Goal: Task Accomplishment & Management: Manage account settings

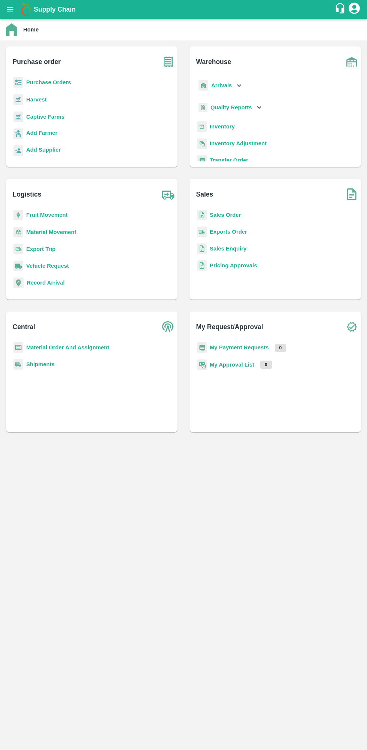
click at [50, 83] on b "Purchase Orders" at bounding box center [48, 82] width 45 height 6
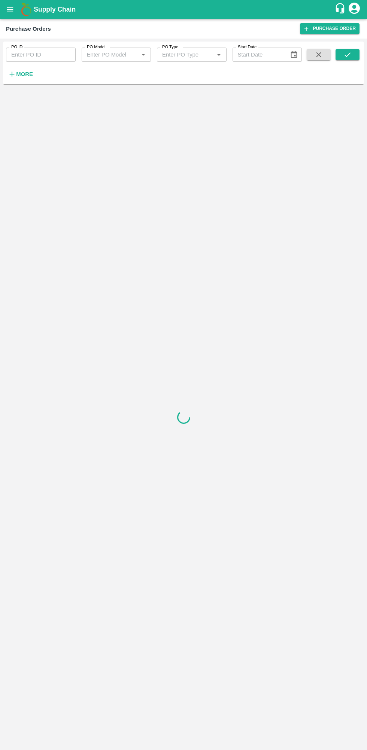
click at [27, 75] on strong "More" at bounding box center [24, 74] width 17 height 6
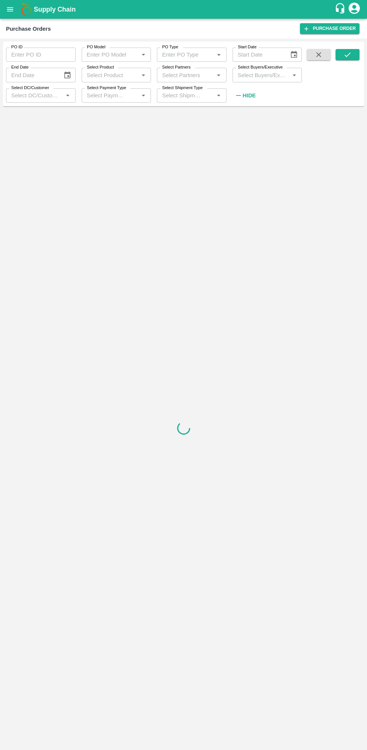
click at [266, 70] on label "Select Buyers/Executive" at bounding box center [260, 67] width 45 height 6
click at [266, 70] on input "Select Buyers/Executive" at bounding box center [261, 75] width 53 height 10
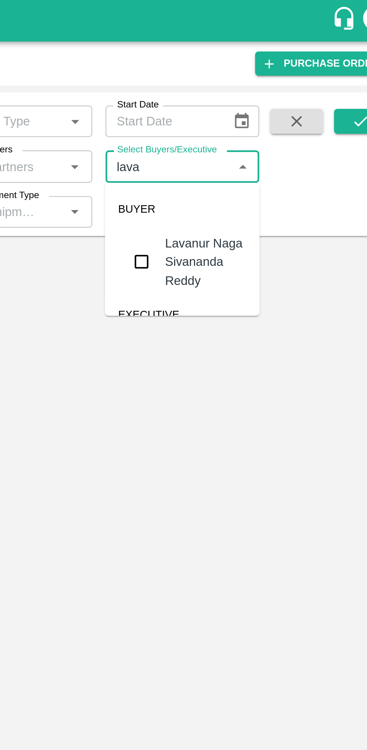
type input "lavan"
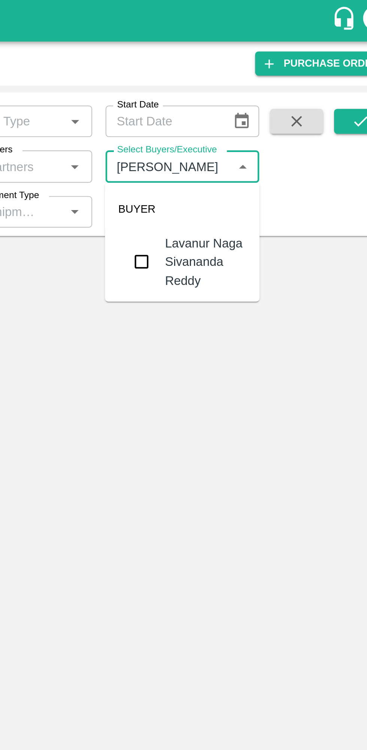
click at [253, 118] on input "checkbox" at bounding box center [248, 117] width 15 height 15
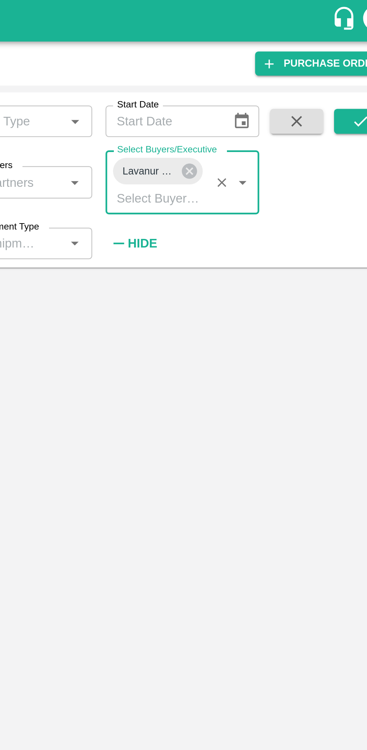
click at [349, 51] on icon "submit" at bounding box center [347, 55] width 8 height 8
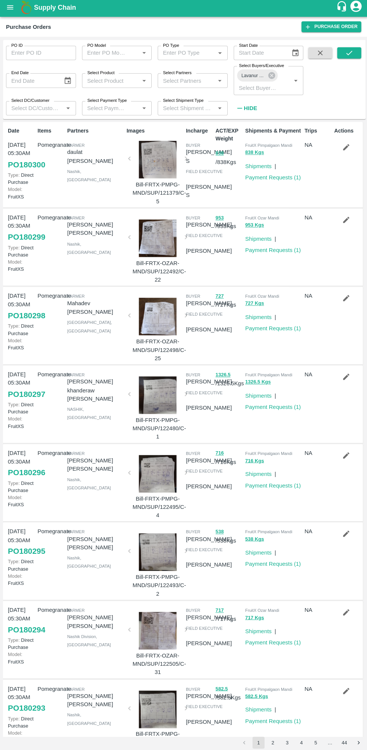
click at [348, 55] on icon "submit" at bounding box center [347, 55] width 8 height 8
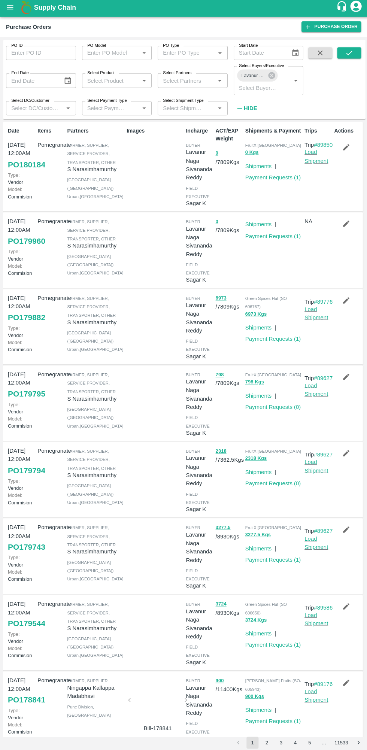
click at [260, 177] on link "Payment Requests ( 1 )" at bounding box center [271, 179] width 55 height 6
click at [270, 168] on div "|" at bounding box center [272, 165] width 4 height 11
click at [255, 169] on link "Shipments" at bounding box center [257, 167] width 26 height 6
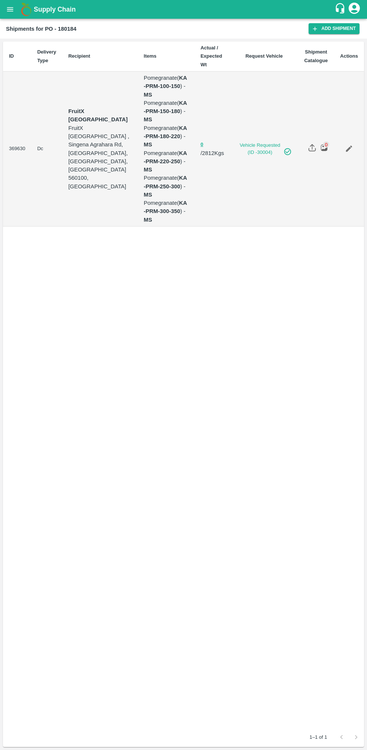
click at [353, 145] on icon "Edit" at bounding box center [349, 149] width 8 height 8
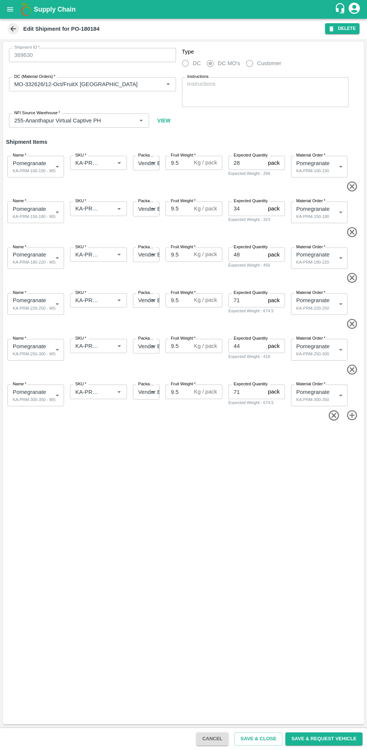
click at [340, 30] on button "DELETE" at bounding box center [342, 28] width 34 height 11
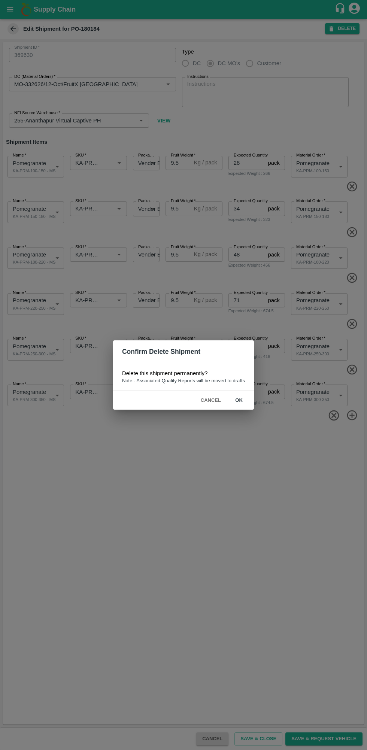
click at [239, 395] on button "ok" at bounding box center [239, 400] width 24 height 13
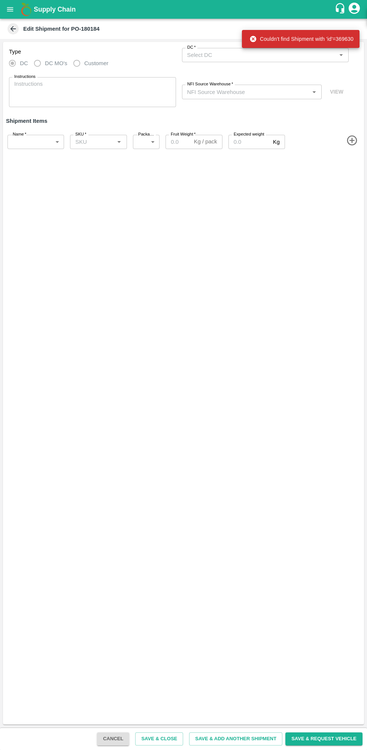
click at [8, 7] on icon "open drawer" at bounding box center [10, 9] width 8 height 8
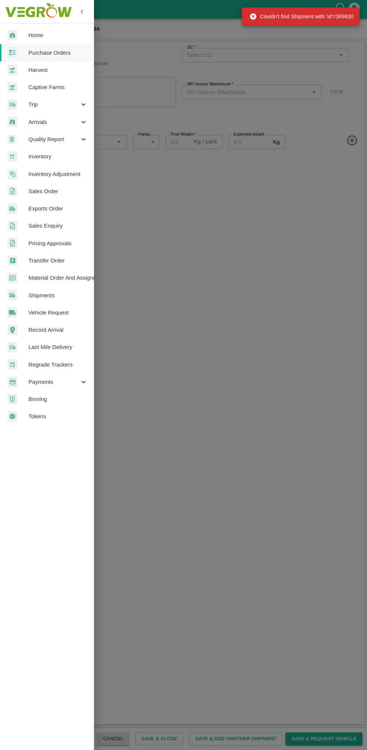
click at [58, 35] on span "Home" at bounding box center [57, 35] width 59 height 8
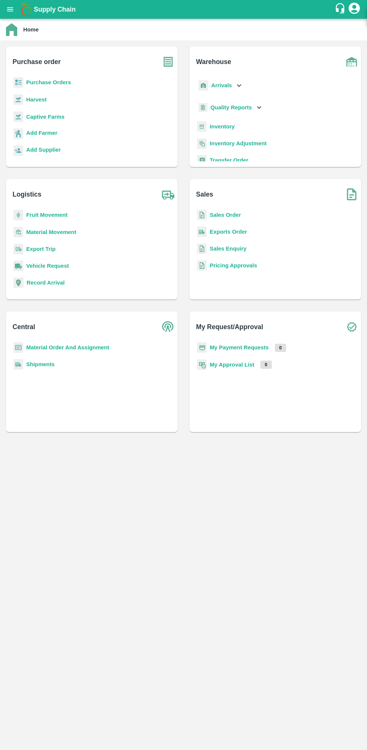
click at [62, 79] on b "Purchase Orders" at bounding box center [48, 82] width 45 height 6
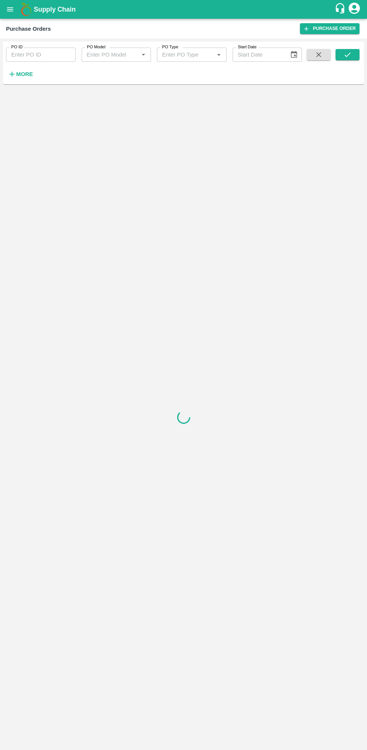
click at [22, 75] on strong "More" at bounding box center [24, 74] width 17 height 6
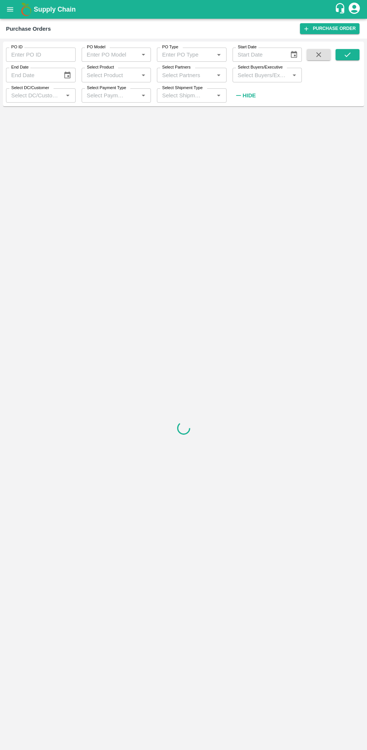
click at [266, 73] on input "Select Buyers/Executive" at bounding box center [261, 75] width 53 height 10
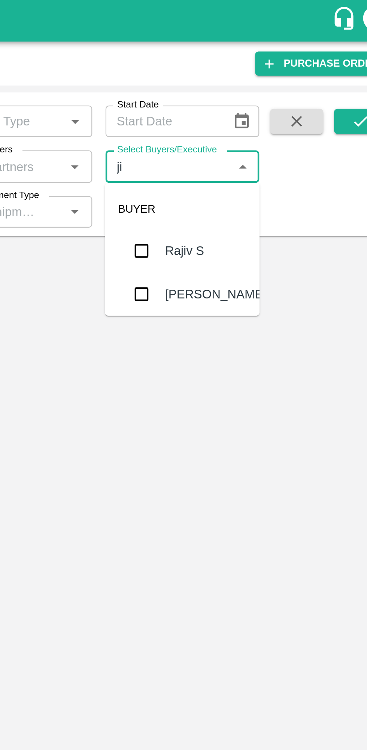
type input "ji"
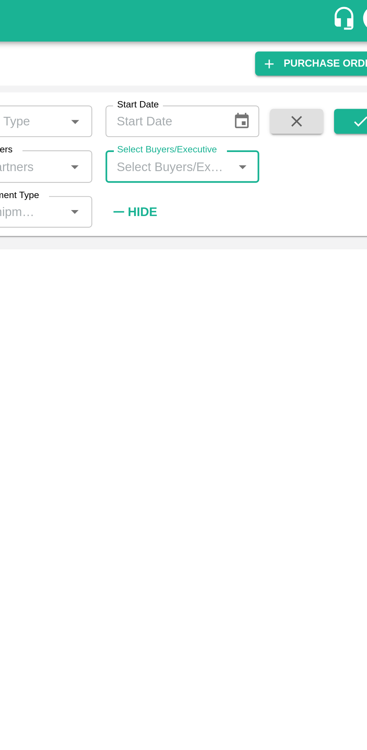
click at [259, 76] on input "Select Buyers/Executive" at bounding box center [261, 75] width 53 height 10
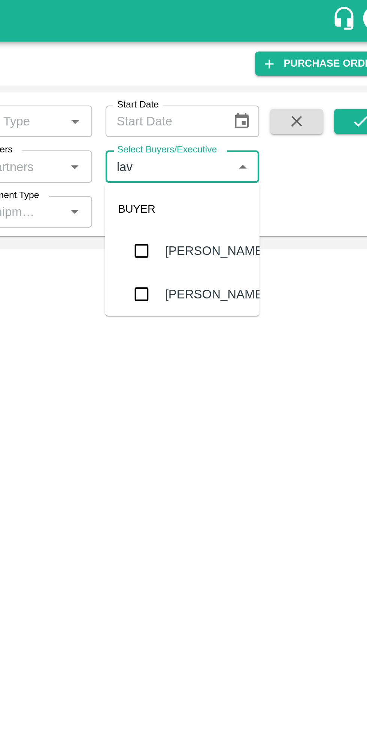
type input "lava"
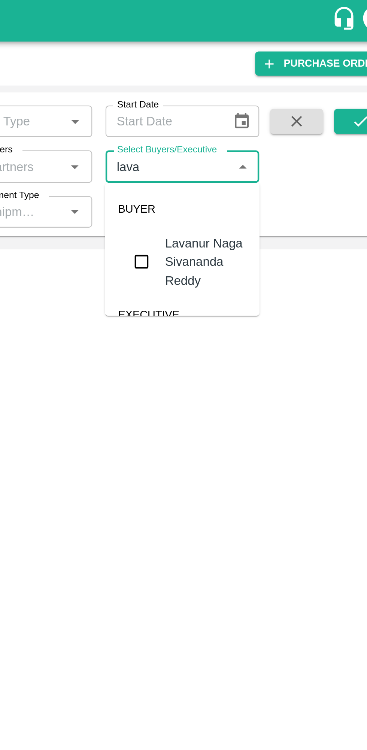
click at [277, 123] on div "Lavanur Naga Sivananda Reddy" at bounding box center [278, 118] width 37 height 25
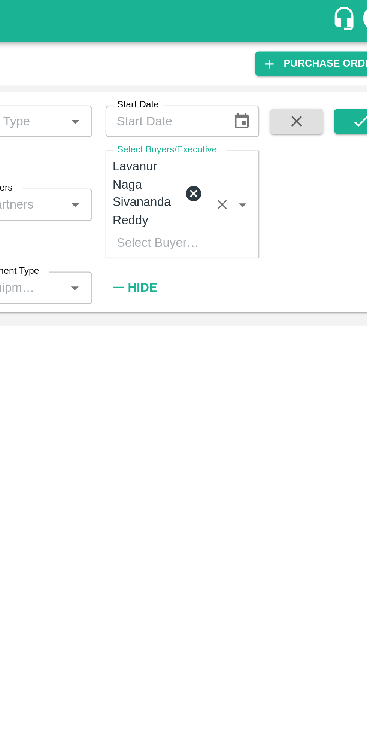
click at [342, 60] on button "submit" at bounding box center [348, 54] width 24 height 11
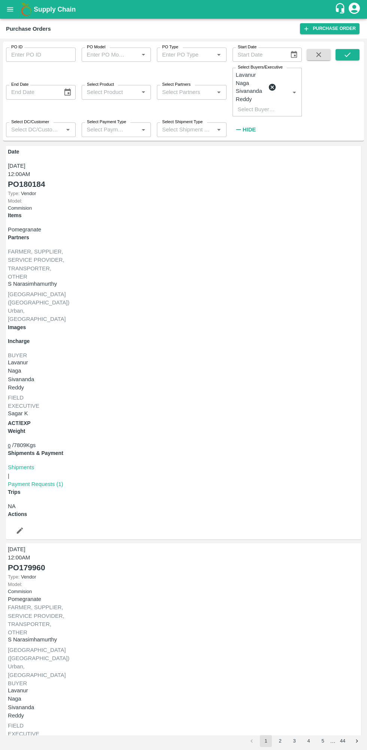
scroll to position [2, 0]
